Goal: Navigation & Orientation: Find specific page/section

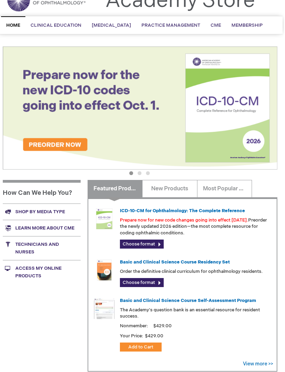
scroll to position [35, 2]
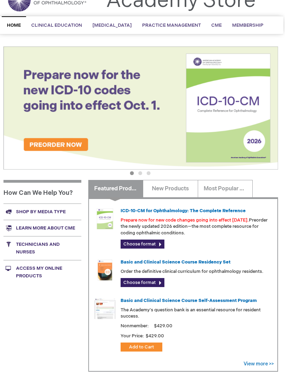
click at [29, 212] on link "Shop by media type" at bounding box center [42, 212] width 78 height 16
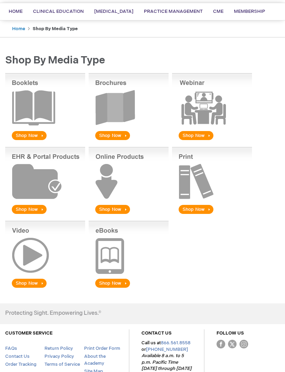
scroll to position [62, 0]
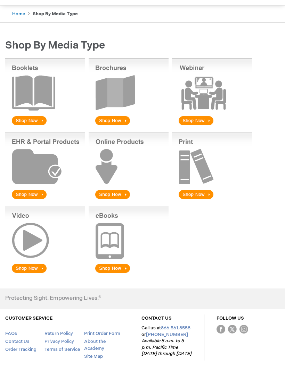
click at [28, 237] on img at bounding box center [45, 240] width 80 height 68
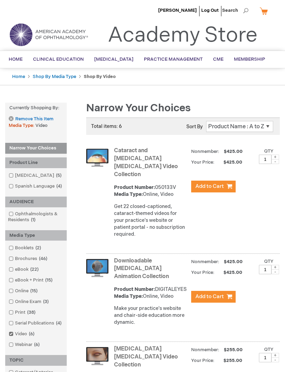
click at [11, 59] on span "Home" at bounding box center [16, 60] width 14 height 6
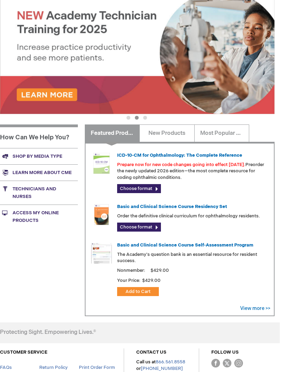
scroll to position [0, 2]
